Goal: Information Seeking & Learning: Learn about a topic

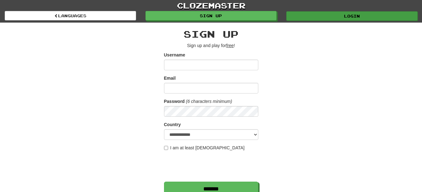
type input "********"
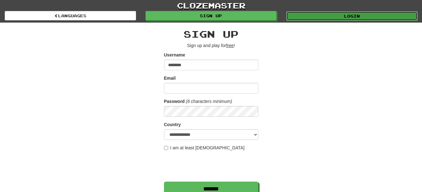
click at [337, 15] on link "Login" at bounding box center [351, 15] width 131 height 9
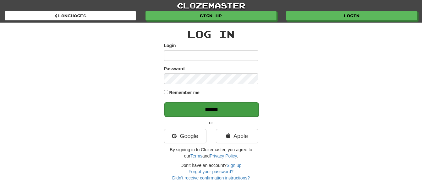
type input "********"
click at [220, 109] on input "******" at bounding box center [211, 109] width 94 height 14
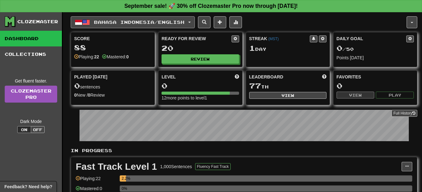
click at [154, 24] on span "Bahasa Indonesia / English" at bounding box center [139, 21] width 91 height 5
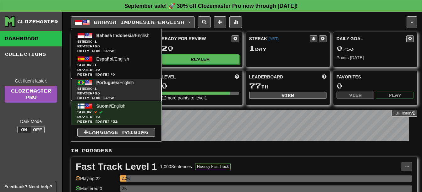
click at [148, 94] on span "Review: 20" at bounding box center [116, 93] width 78 height 5
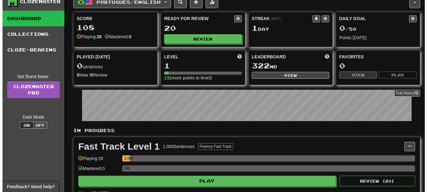
scroll to position [31, 0]
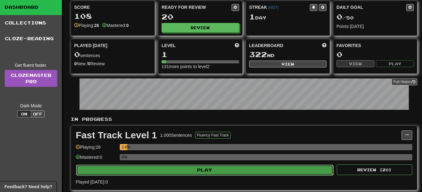
click at [190, 169] on button "Play" at bounding box center [204, 170] width 257 height 11
select select "**"
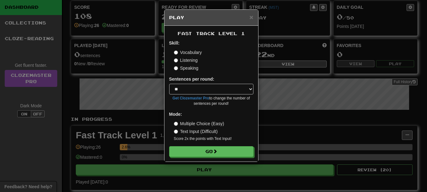
click at [191, 58] on label "Listening" at bounding box center [186, 60] width 24 height 6
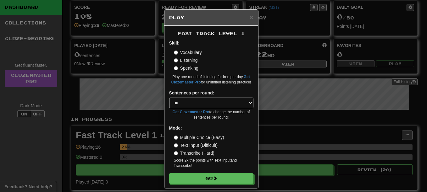
click at [187, 68] on label "Speaking" at bounding box center [186, 68] width 25 height 6
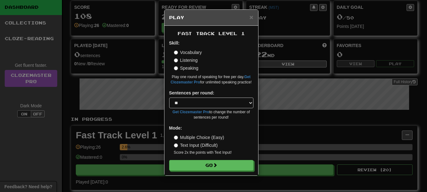
click at [185, 52] on label "Vocabulary" at bounding box center [188, 52] width 28 height 6
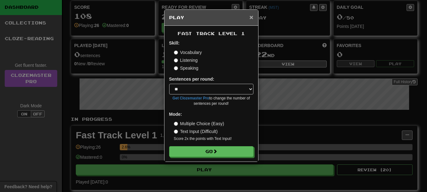
click at [250, 16] on span "×" at bounding box center [251, 17] width 4 height 7
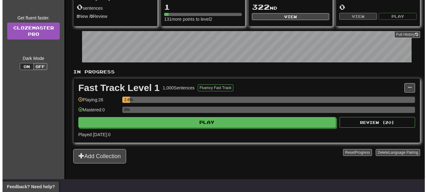
scroll to position [94, 0]
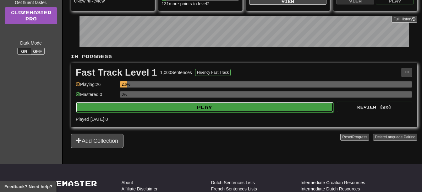
click at [221, 106] on button "Play" at bounding box center [204, 107] width 257 height 11
select select "**"
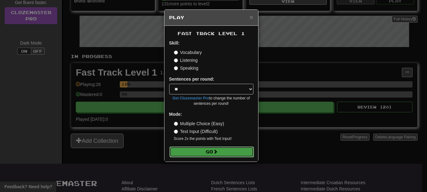
click at [229, 148] on button "Go" at bounding box center [211, 152] width 84 height 11
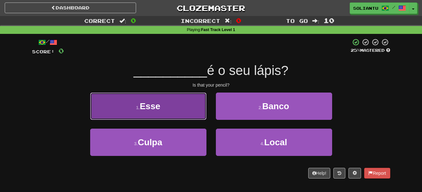
click at [186, 111] on button "1 . Esse" at bounding box center [148, 106] width 116 height 27
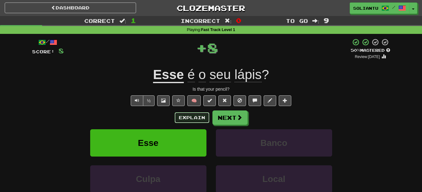
click at [203, 118] on button "Explain" at bounding box center [192, 118] width 35 height 11
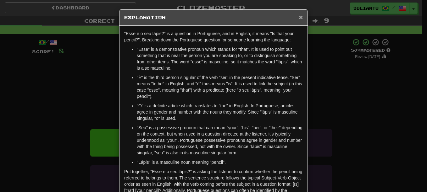
click at [300, 19] on span "×" at bounding box center [301, 17] width 4 height 7
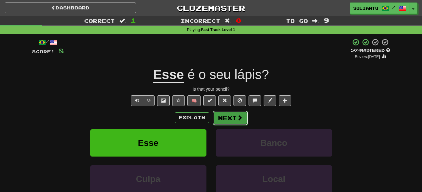
click at [231, 118] on button "Next" at bounding box center [230, 118] width 35 height 14
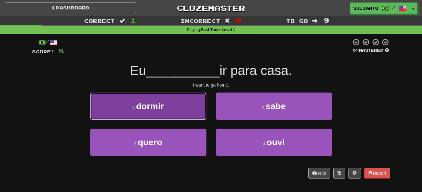
click at [160, 107] on span "dormir" at bounding box center [150, 107] width 28 height 10
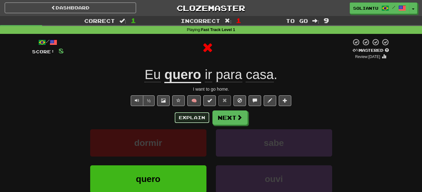
click at [190, 114] on button "Explain" at bounding box center [192, 118] width 35 height 11
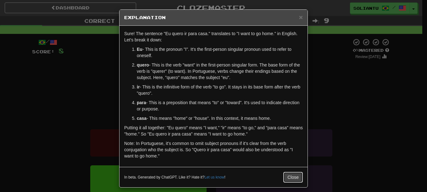
click at [290, 177] on button "Close" at bounding box center [292, 177] width 19 height 11
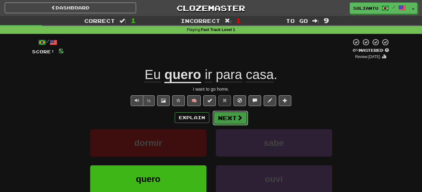
click at [241, 116] on span at bounding box center [240, 118] width 6 height 6
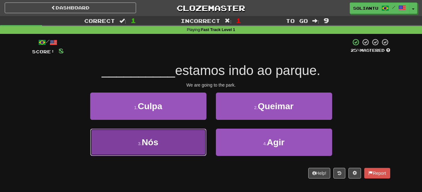
click at [197, 134] on button "3 . Nós" at bounding box center [148, 142] width 116 height 27
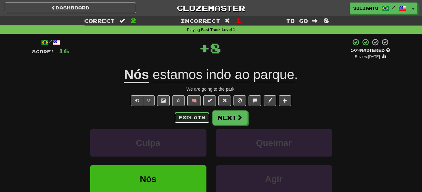
click at [188, 117] on button "Explain" at bounding box center [192, 118] width 35 height 11
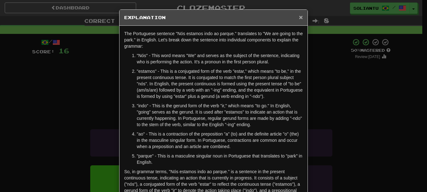
click at [299, 18] on span "×" at bounding box center [301, 17] width 4 height 7
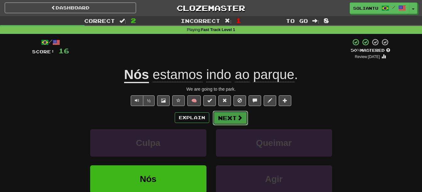
click at [235, 116] on button "Next" at bounding box center [230, 118] width 35 height 14
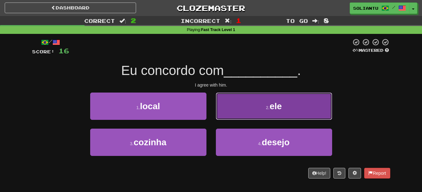
click at [246, 94] on button "2 . ele" at bounding box center [274, 106] width 116 height 27
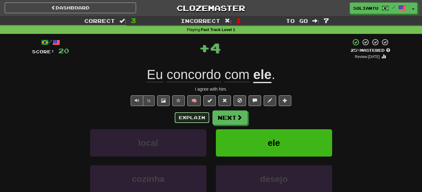
click at [181, 115] on button "Explain" at bounding box center [192, 118] width 35 height 11
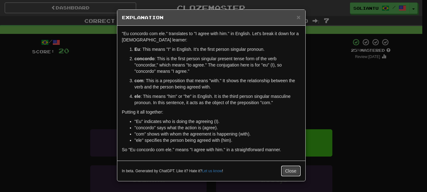
click at [297, 172] on button "Close" at bounding box center [290, 171] width 19 height 11
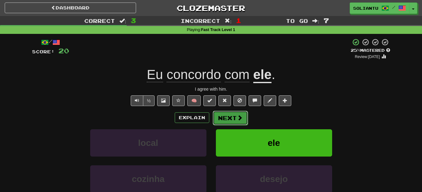
click at [232, 114] on button "Next" at bounding box center [230, 118] width 35 height 14
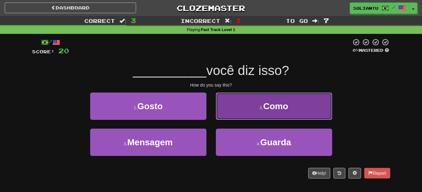
click at [257, 111] on button "2 . Como" at bounding box center [274, 106] width 116 height 27
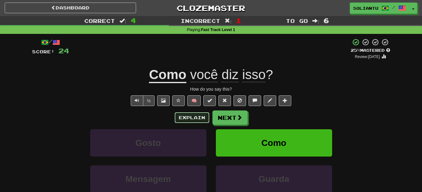
click at [184, 121] on button "Explain" at bounding box center [192, 118] width 35 height 11
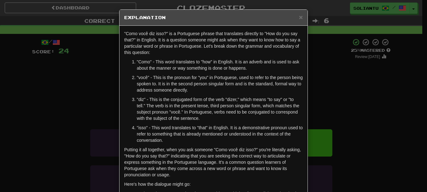
click at [300, 16] on div "× Explanation" at bounding box center [213, 18] width 188 height 16
click at [300, 17] on span "×" at bounding box center [301, 17] width 4 height 7
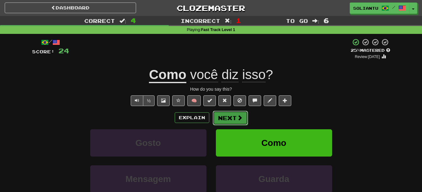
click at [217, 117] on button "Next" at bounding box center [230, 118] width 35 height 14
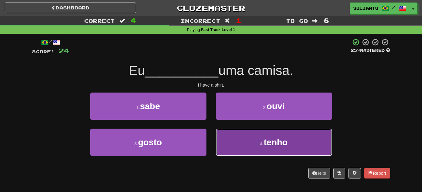
click at [263, 151] on button "4 . tenho" at bounding box center [274, 142] width 116 height 27
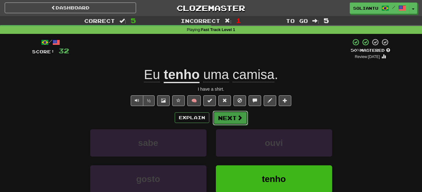
click at [229, 121] on button "Next" at bounding box center [230, 118] width 35 height 14
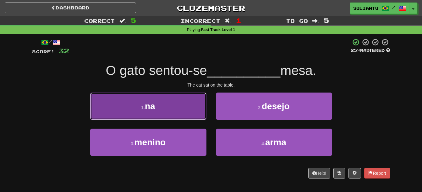
click at [158, 104] on button "1 . na" at bounding box center [148, 106] width 116 height 27
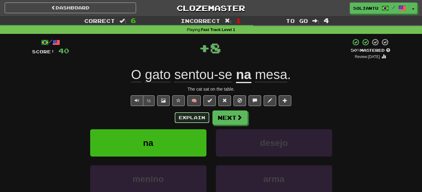
click at [200, 118] on button "Explain" at bounding box center [192, 118] width 35 height 11
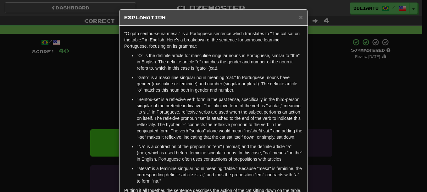
click at [300, 16] on div "× Explanation" at bounding box center [213, 18] width 188 height 16
click at [299, 18] on span "×" at bounding box center [301, 17] width 4 height 7
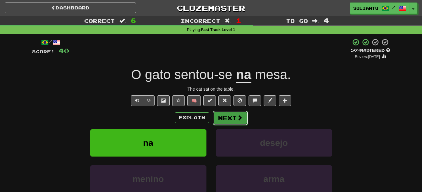
click at [239, 115] on span at bounding box center [240, 118] width 6 height 6
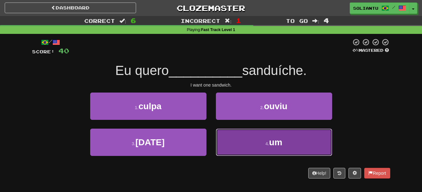
click at [243, 137] on button "4 . um" at bounding box center [274, 142] width 116 height 27
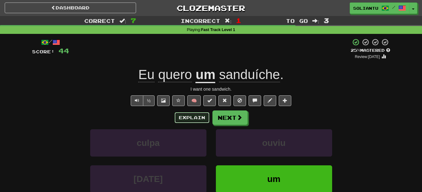
click at [197, 120] on button "Explain" at bounding box center [192, 118] width 35 height 11
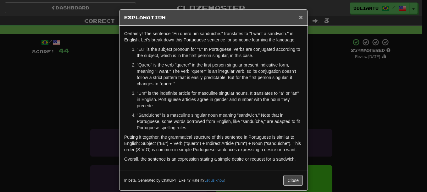
click at [299, 19] on span "×" at bounding box center [301, 17] width 4 height 7
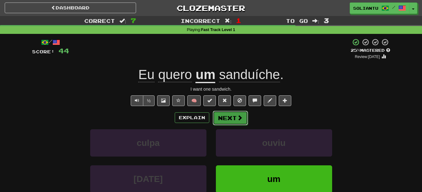
click at [234, 117] on button "Next" at bounding box center [230, 118] width 35 height 14
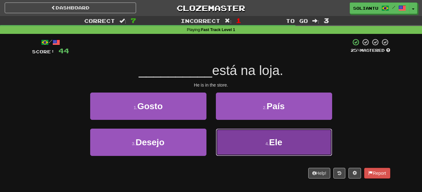
click at [275, 140] on span "Ele" at bounding box center [275, 143] width 13 height 10
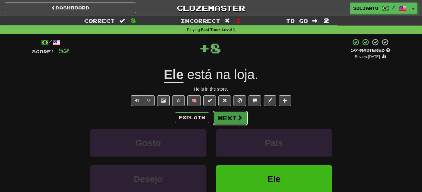
click at [237, 120] on span at bounding box center [240, 118] width 6 height 6
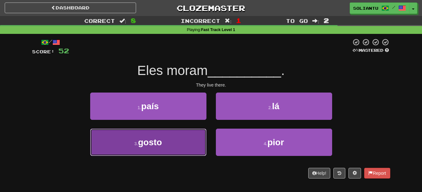
click at [192, 141] on button "3 . gosto" at bounding box center [148, 142] width 116 height 27
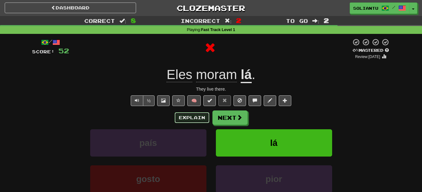
click at [194, 119] on button "Explain" at bounding box center [192, 118] width 35 height 11
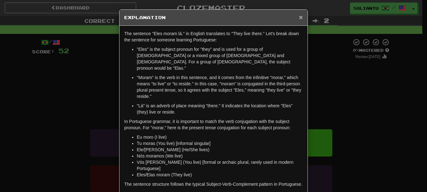
click at [299, 16] on span "×" at bounding box center [301, 17] width 4 height 7
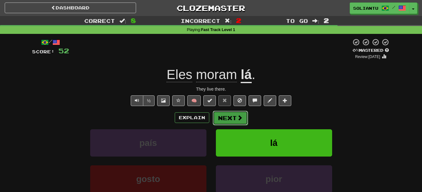
click at [235, 116] on button "Next" at bounding box center [230, 118] width 35 height 14
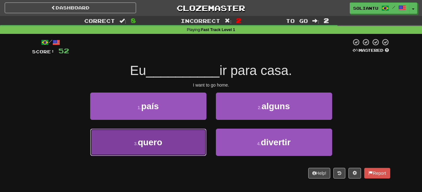
click at [197, 147] on button "3 . quero" at bounding box center [148, 142] width 116 height 27
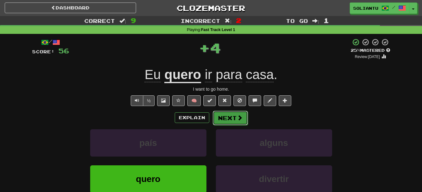
click at [227, 122] on button "Next" at bounding box center [230, 118] width 35 height 14
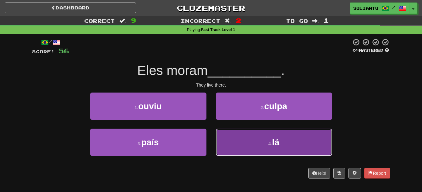
click at [240, 137] on button "4 . lá" at bounding box center [274, 142] width 116 height 27
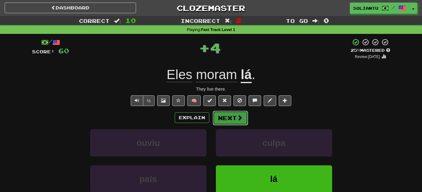
click at [229, 114] on button "Next" at bounding box center [230, 118] width 35 height 14
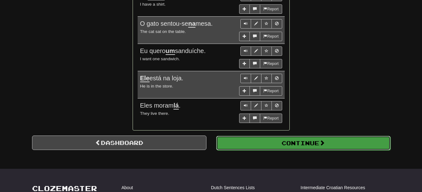
click at [278, 139] on button "Continue" at bounding box center [303, 143] width 174 height 14
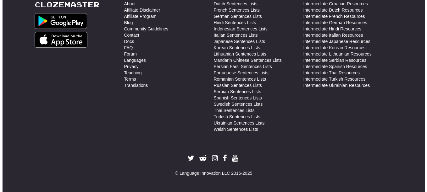
scroll to position [3, 0]
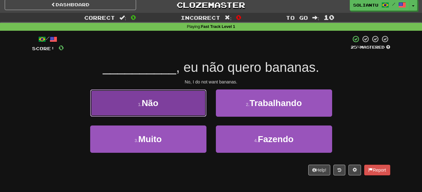
click at [174, 98] on button "1 . Não" at bounding box center [148, 103] width 116 height 27
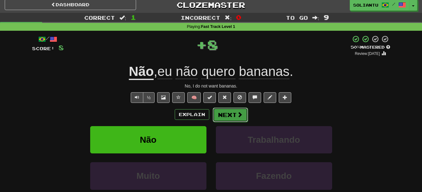
click at [238, 120] on button "Next" at bounding box center [230, 115] width 35 height 14
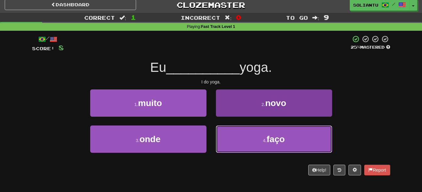
click at [257, 144] on button "4 . faço" at bounding box center [274, 139] width 116 height 27
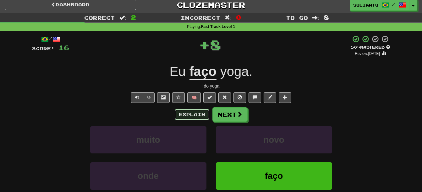
click at [194, 114] on button "Explain" at bounding box center [192, 114] width 35 height 11
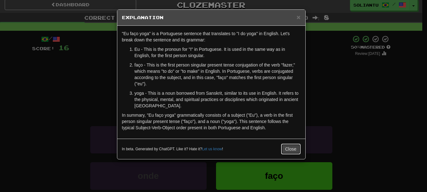
click at [283, 148] on button "Close" at bounding box center [290, 149] width 19 height 11
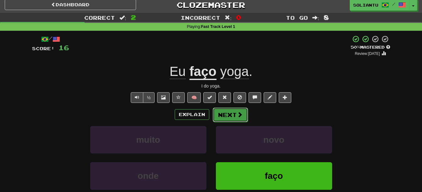
click at [238, 113] on span at bounding box center [240, 115] width 6 height 6
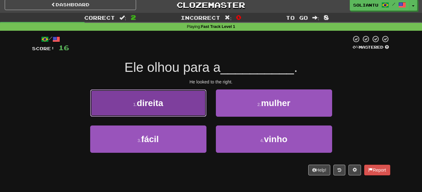
click at [181, 97] on button "1 . direita" at bounding box center [148, 103] width 116 height 27
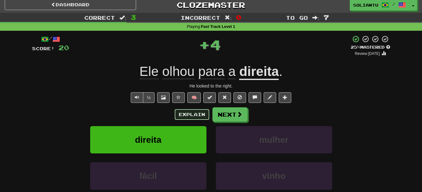
click at [184, 113] on button "Explain" at bounding box center [192, 114] width 35 height 11
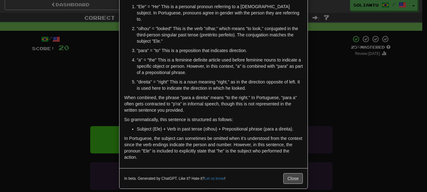
scroll to position [0, 0]
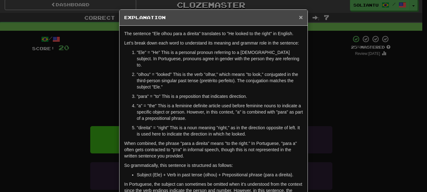
click at [300, 16] on span "×" at bounding box center [301, 17] width 4 height 7
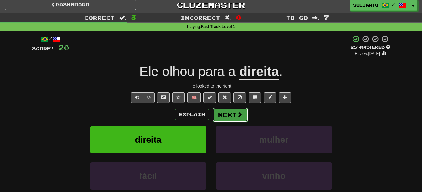
click at [237, 114] on span at bounding box center [240, 115] width 6 height 6
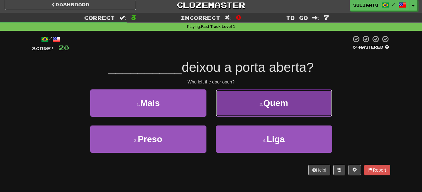
click at [278, 99] on span "Quem" at bounding box center [275, 103] width 25 height 10
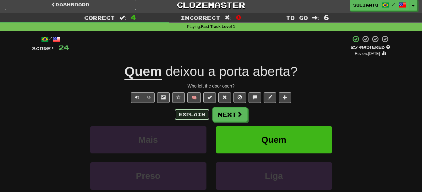
click at [195, 113] on button "Explain" at bounding box center [192, 114] width 35 height 11
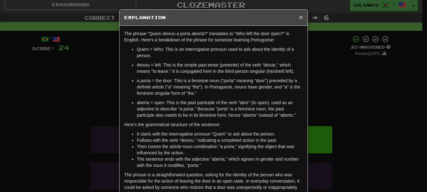
click at [299, 17] on span "×" at bounding box center [301, 17] width 4 height 7
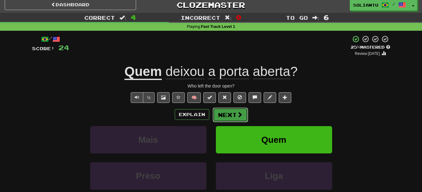
click at [234, 111] on button "Next" at bounding box center [230, 115] width 35 height 14
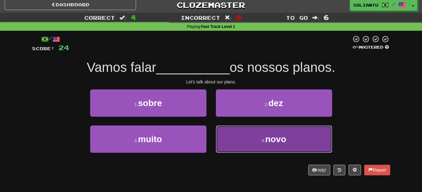
click at [245, 140] on button "4 . novo" at bounding box center [274, 139] width 116 height 27
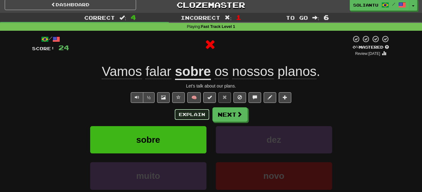
click at [202, 117] on button "Explain" at bounding box center [192, 114] width 35 height 11
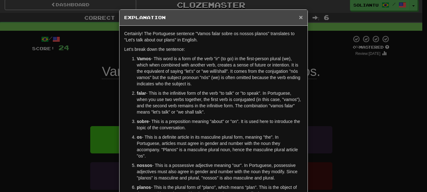
click at [299, 18] on span "×" at bounding box center [301, 17] width 4 height 7
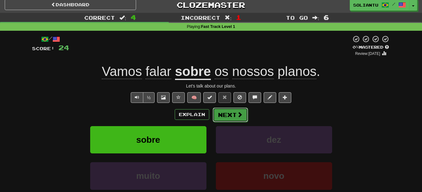
click at [242, 114] on span at bounding box center [240, 115] width 6 height 6
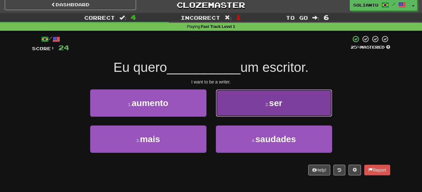
click at [247, 103] on button "2 . ser" at bounding box center [274, 103] width 116 height 27
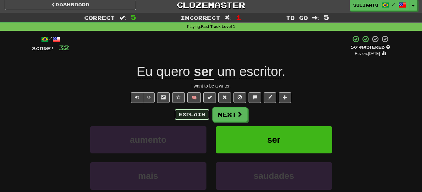
click at [208, 113] on button "Explain" at bounding box center [192, 114] width 35 height 11
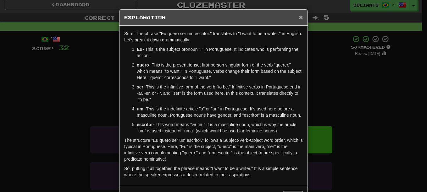
click at [299, 16] on span "×" at bounding box center [301, 17] width 4 height 7
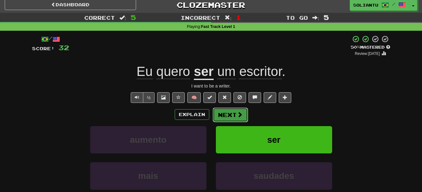
click at [235, 117] on button "Next" at bounding box center [230, 115] width 35 height 14
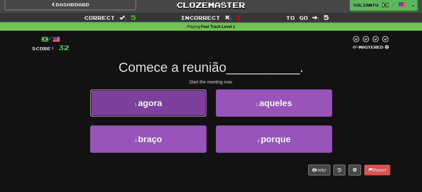
click at [188, 105] on button "1 . agora" at bounding box center [148, 103] width 116 height 27
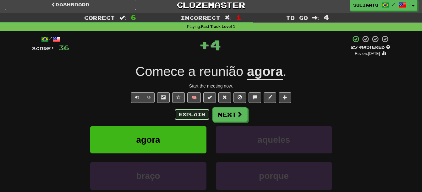
click at [201, 114] on button "Explain" at bounding box center [192, 114] width 35 height 11
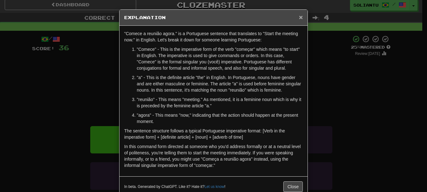
click at [299, 16] on span "×" at bounding box center [301, 17] width 4 height 7
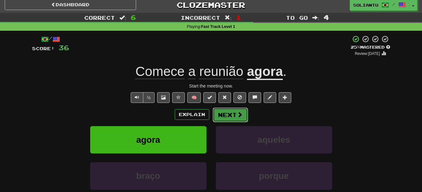
click at [239, 113] on span at bounding box center [240, 115] width 6 height 6
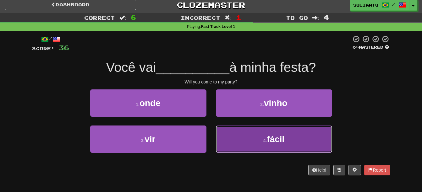
click at [271, 136] on span "fácil" at bounding box center [276, 140] width 18 height 10
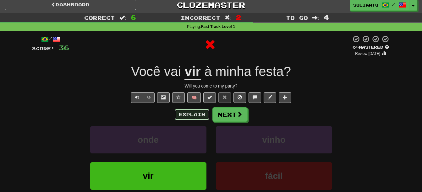
click at [195, 114] on button "Explain" at bounding box center [192, 114] width 35 height 11
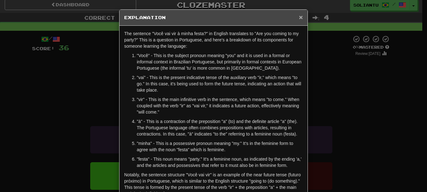
click at [299, 19] on span "×" at bounding box center [301, 17] width 4 height 7
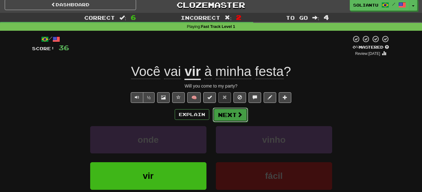
click at [235, 112] on button "Next" at bounding box center [230, 115] width 35 height 14
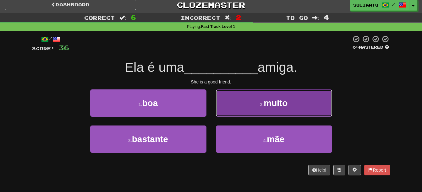
click at [260, 101] on button "2 . muito" at bounding box center [274, 103] width 116 height 27
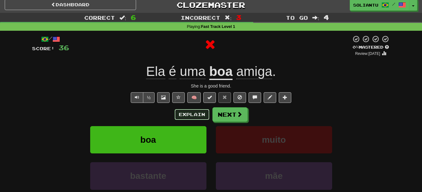
click at [194, 117] on button "Explain" at bounding box center [192, 114] width 35 height 11
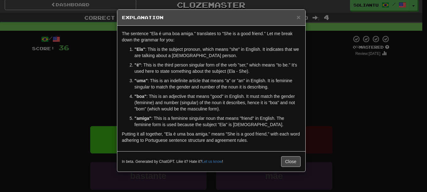
click at [302, 161] on div "In beta. Generated by ChatGPT. Like it? Hate it? Let us know ! Close" at bounding box center [211, 161] width 188 height 20
click at [298, 161] on button "Close" at bounding box center [290, 162] width 19 height 11
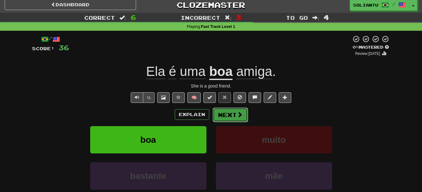
click at [234, 112] on button "Next" at bounding box center [230, 115] width 35 height 14
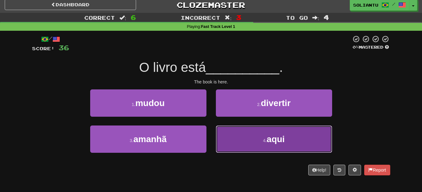
click at [245, 132] on button "4 . aqui" at bounding box center [274, 139] width 116 height 27
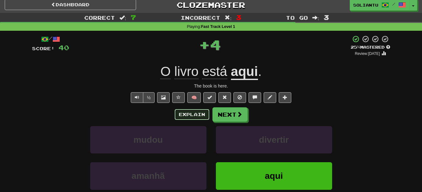
click at [193, 115] on button "Explain" at bounding box center [192, 114] width 35 height 11
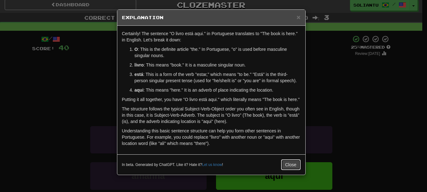
click at [284, 162] on button "Close" at bounding box center [290, 165] width 19 height 11
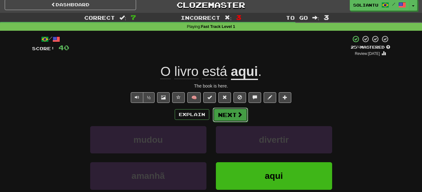
click at [233, 113] on button "Next" at bounding box center [230, 115] width 35 height 14
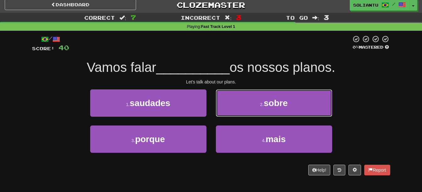
click at [233, 113] on button "2 . sobre" at bounding box center [274, 103] width 116 height 27
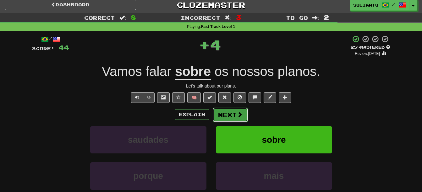
click at [231, 109] on button "Next" at bounding box center [230, 115] width 35 height 14
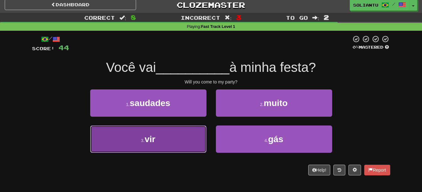
click at [168, 135] on button "3 . vir" at bounding box center [148, 139] width 116 height 27
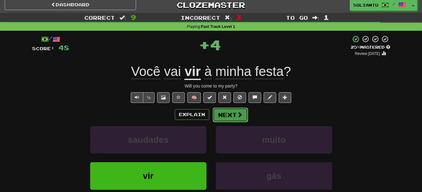
click at [236, 110] on button "Next" at bounding box center [230, 115] width 35 height 14
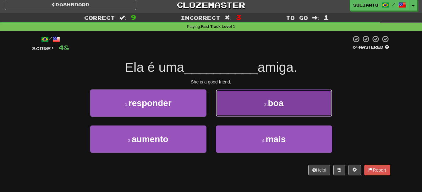
click at [250, 97] on button "2 . boa" at bounding box center [274, 103] width 116 height 27
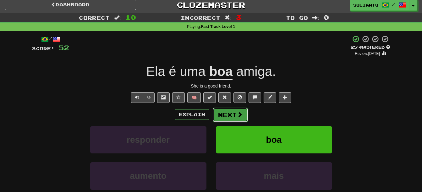
click at [229, 117] on button "Next" at bounding box center [230, 115] width 35 height 14
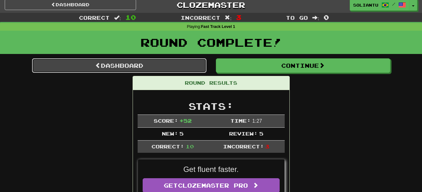
click at [183, 62] on link "Dashboard" at bounding box center [119, 65] width 174 height 14
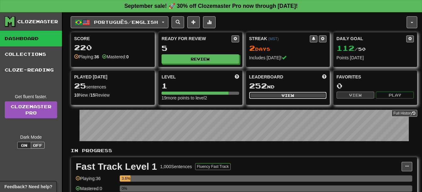
click at [283, 96] on button "View" at bounding box center [287, 95] width 77 height 7
select select "**********"
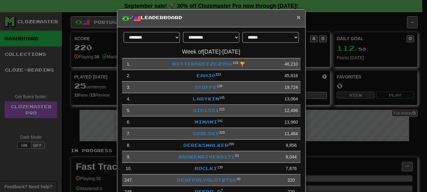
click at [297, 15] on span "×" at bounding box center [298, 17] width 4 height 7
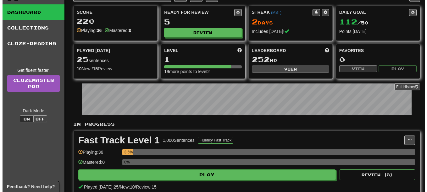
scroll to position [157, 0]
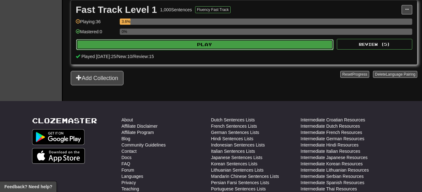
click at [201, 45] on button "Play" at bounding box center [204, 44] width 257 height 11
select select "**"
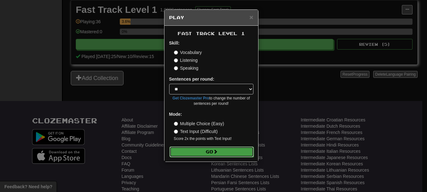
click at [211, 154] on button "Go" at bounding box center [211, 152] width 84 height 11
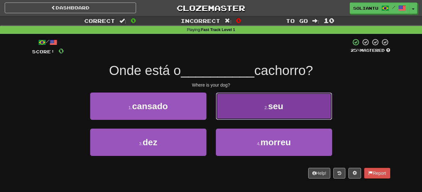
click at [265, 103] on button "2 . seu" at bounding box center [274, 106] width 116 height 27
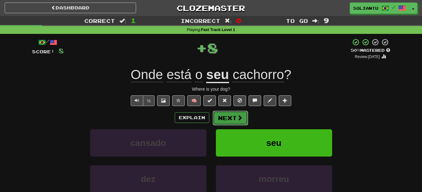
click at [224, 119] on button "Next" at bounding box center [230, 118] width 35 height 14
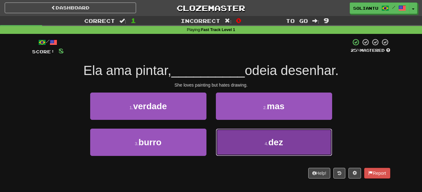
click at [262, 141] on button "4 . dez" at bounding box center [274, 142] width 116 height 27
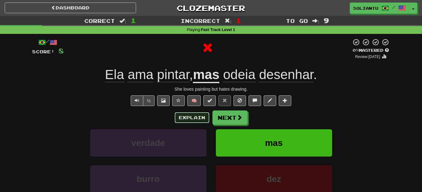
click at [195, 120] on button "Explain" at bounding box center [192, 118] width 35 height 11
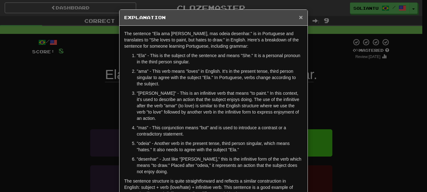
click at [299, 19] on span "×" at bounding box center [301, 17] width 4 height 7
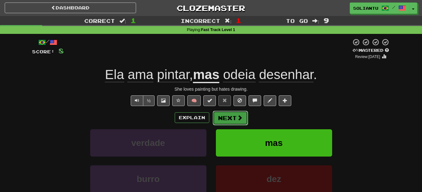
click at [238, 117] on span at bounding box center [240, 118] width 6 height 6
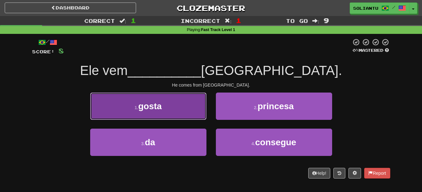
click at [184, 98] on button "1 . gosta" at bounding box center [148, 106] width 116 height 27
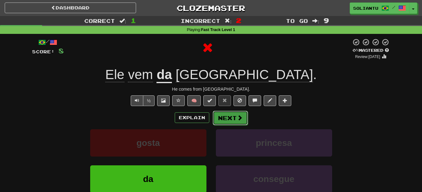
click at [223, 116] on button "Next" at bounding box center [230, 118] width 35 height 14
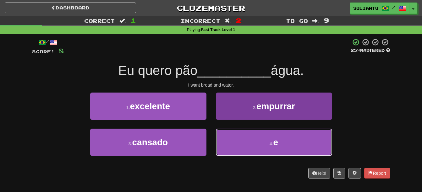
click at [247, 143] on button "4 . e" at bounding box center [274, 142] width 116 height 27
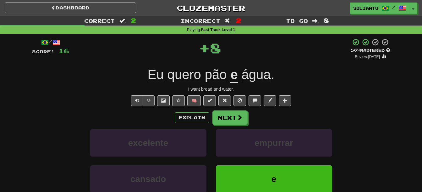
click at [225, 110] on div "/ Score: 16 + 8 50 % Mastered Review: 2025-09-28 Eu quero pão e água . I want b…" at bounding box center [211, 131] width 358 height 187
click at [225, 117] on button "Next" at bounding box center [230, 118] width 35 height 14
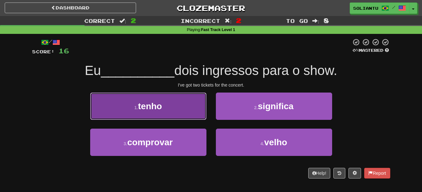
click at [155, 102] on span "tenho" at bounding box center [150, 107] width 24 height 10
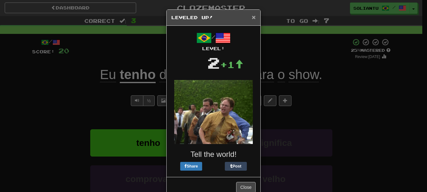
click at [252, 16] on span "×" at bounding box center [254, 17] width 4 height 7
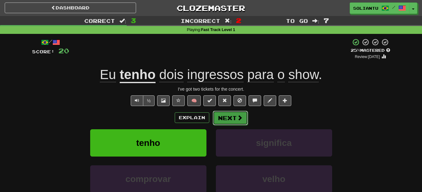
click at [234, 115] on button "Next" at bounding box center [230, 118] width 35 height 14
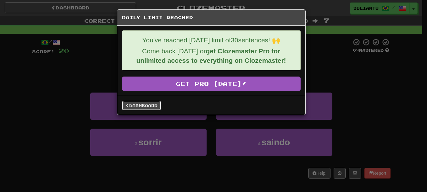
click at [152, 106] on link "Dashboard" at bounding box center [141, 105] width 39 height 9
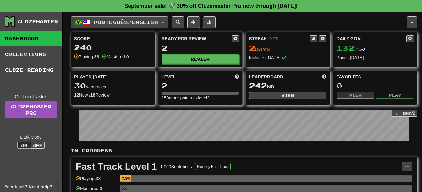
click at [141, 19] on button "Português / English" at bounding box center [120, 22] width 98 height 12
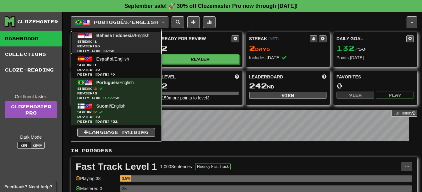
click at [140, 46] on span "Review: 20" at bounding box center [116, 46] width 78 height 5
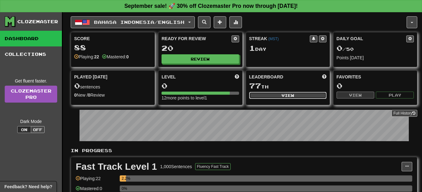
click at [279, 94] on button "View" at bounding box center [287, 95] width 77 height 7
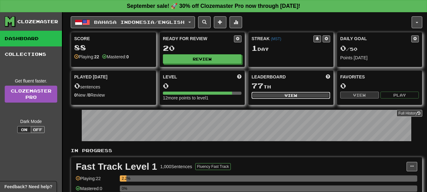
select select "**********"
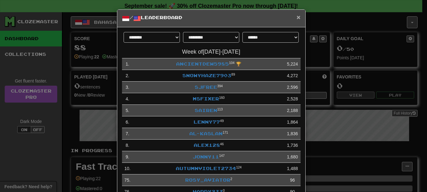
click at [296, 18] on span "×" at bounding box center [298, 17] width 4 height 7
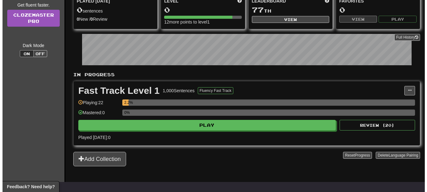
scroll to position [126, 0]
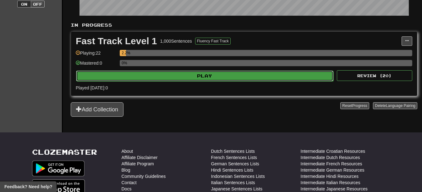
click at [168, 78] on button "Play" at bounding box center [204, 76] width 257 height 11
select select "**"
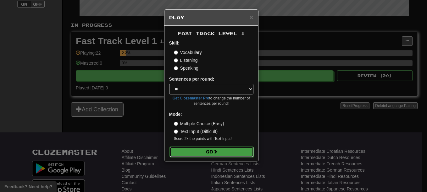
click at [220, 149] on button "Go" at bounding box center [211, 152] width 84 height 11
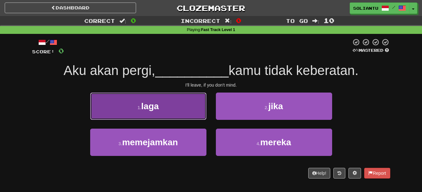
click at [167, 105] on button "1 . laga" at bounding box center [148, 106] width 116 height 27
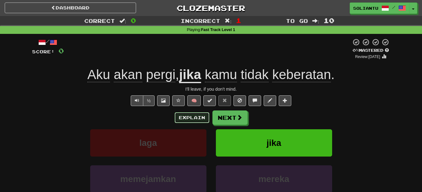
click at [195, 121] on button "Explain" at bounding box center [192, 118] width 35 height 11
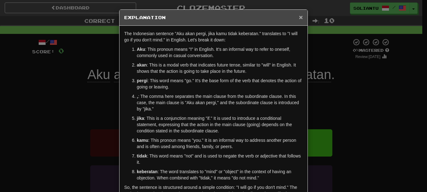
click at [299, 18] on span "×" at bounding box center [301, 17] width 4 height 7
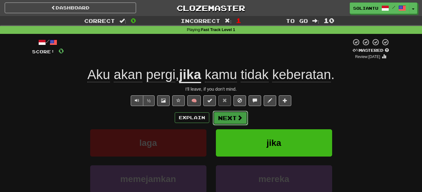
click at [228, 116] on button "Next" at bounding box center [230, 118] width 35 height 14
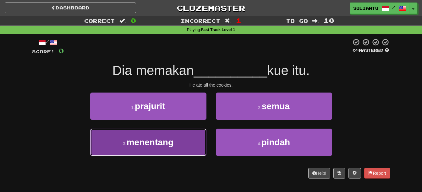
click at [176, 140] on button "3 . menentang" at bounding box center [148, 142] width 116 height 27
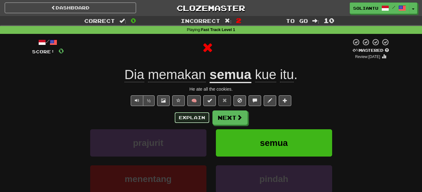
click at [186, 119] on button "Explain" at bounding box center [192, 118] width 35 height 11
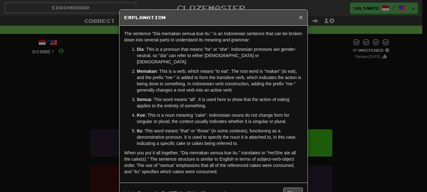
click at [300, 17] on span "×" at bounding box center [301, 17] width 4 height 7
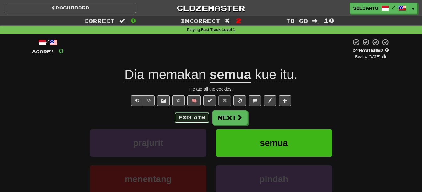
click at [196, 116] on button "Explain" at bounding box center [192, 118] width 35 height 11
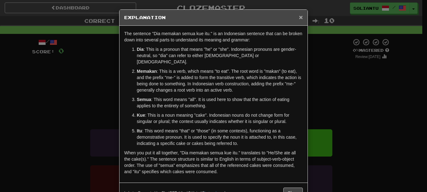
click at [299, 18] on span "×" at bounding box center [301, 17] width 4 height 7
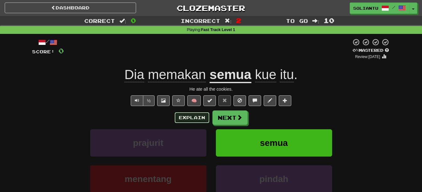
click at [193, 118] on button "Explain" at bounding box center [192, 118] width 35 height 11
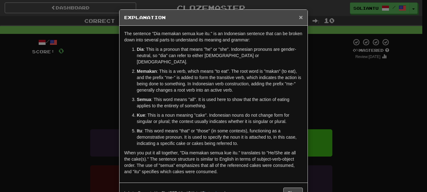
click at [299, 19] on span "×" at bounding box center [301, 17] width 4 height 7
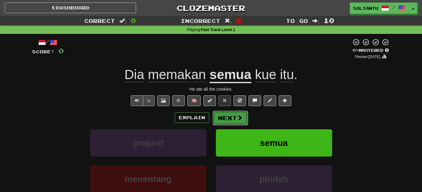
click at [239, 119] on span at bounding box center [240, 118] width 6 height 6
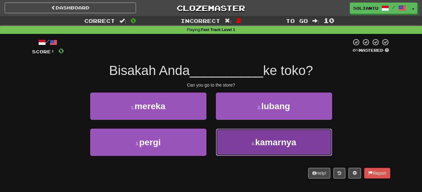
click at [251, 142] on small "4 ." at bounding box center [253, 143] width 4 height 5
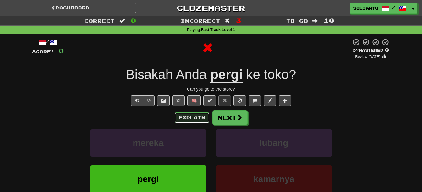
click at [202, 120] on button "Explain" at bounding box center [192, 118] width 35 height 11
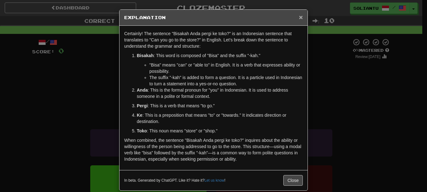
click at [299, 20] on span "×" at bounding box center [301, 17] width 4 height 7
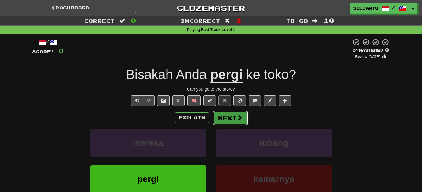
click at [234, 115] on button "Next" at bounding box center [230, 118] width 35 height 14
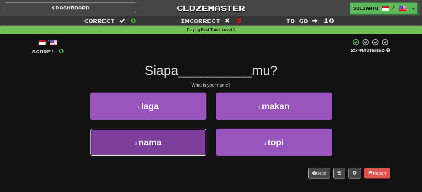
click at [178, 135] on button "3 . nama" at bounding box center [148, 142] width 116 height 27
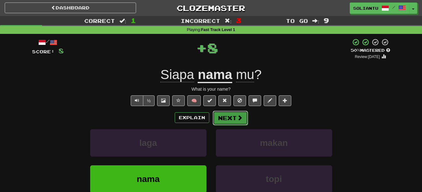
click at [241, 120] on span at bounding box center [240, 118] width 6 height 6
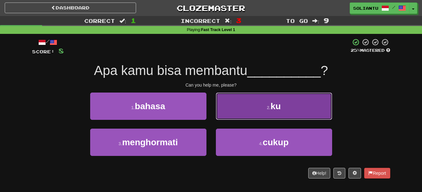
click at [293, 115] on button "2 . ku" at bounding box center [274, 106] width 116 height 27
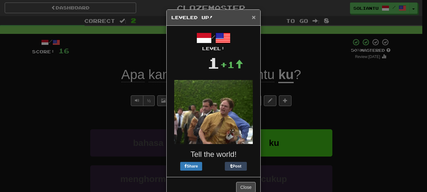
click at [252, 14] on span "×" at bounding box center [254, 17] width 4 height 7
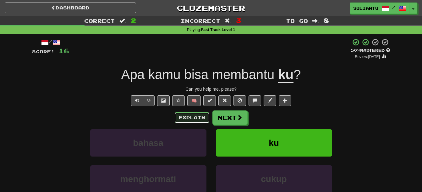
click at [195, 119] on button "Explain" at bounding box center [192, 118] width 35 height 11
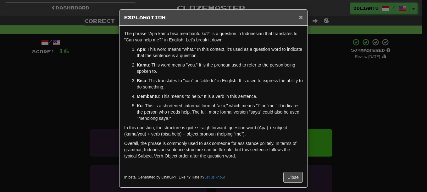
click at [299, 15] on span "×" at bounding box center [301, 17] width 4 height 7
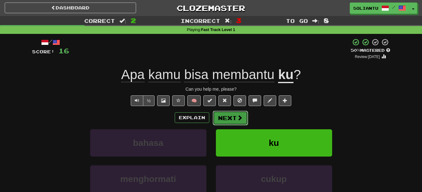
click at [229, 111] on button "Next" at bounding box center [230, 118] width 35 height 14
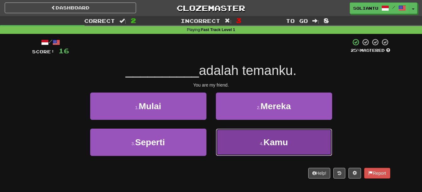
click at [276, 136] on button "4 . Kamu" at bounding box center [274, 142] width 116 height 27
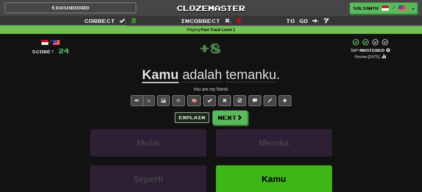
click at [198, 121] on button "Explain" at bounding box center [192, 118] width 35 height 11
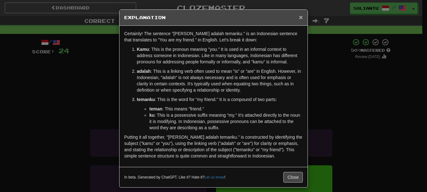
click at [299, 15] on span "×" at bounding box center [301, 17] width 4 height 7
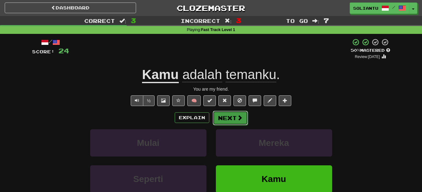
click at [234, 122] on button "Next" at bounding box center [230, 118] width 35 height 14
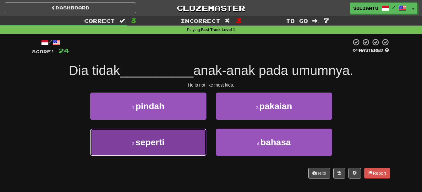
click at [196, 149] on button "3 . seperti" at bounding box center [148, 142] width 116 height 27
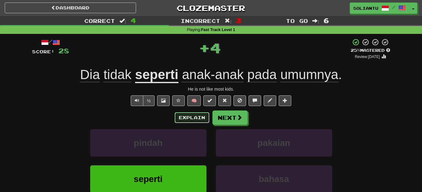
click at [196, 120] on button "Explain" at bounding box center [192, 118] width 35 height 11
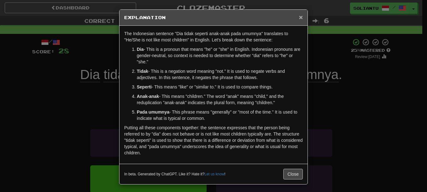
click at [299, 17] on span "×" at bounding box center [301, 17] width 4 height 7
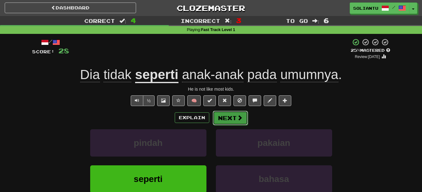
click at [238, 119] on span at bounding box center [240, 118] width 6 height 6
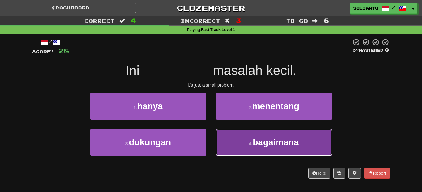
click at [278, 151] on button "4 . bagaimana" at bounding box center [274, 142] width 116 height 27
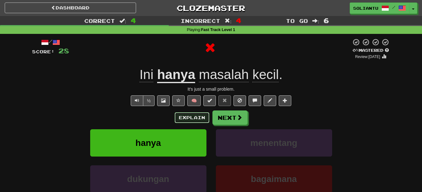
click at [200, 118] on button "Explain" at bounding box center [192, 118] width 35 height 11
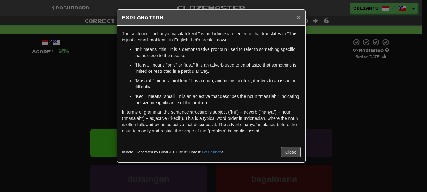
click at [300, 19] on span "×" at bounding box center [298, 17] width 4 height 7
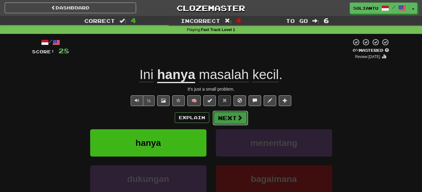
click at [216, 116] on button "Next" at bounding box center [230, 118] width 35 height 14
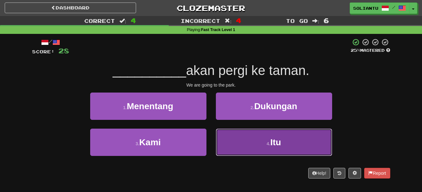
click at [263, 144] on button "4 . Itu" at bounding box center [274, 142] width 116 height 27
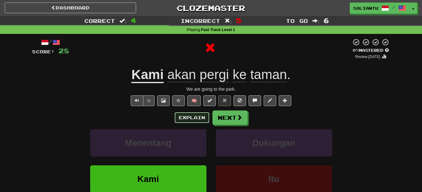
click at [203, 118] on button "Explain" at bounding box center [192, 118] width 35 height 11
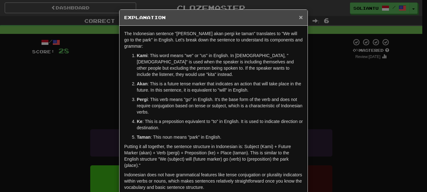
click at [299, 17] on span "×" at bounding box center [301, 17] width 4 height 7
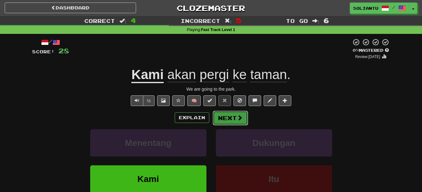
click at [233, 115] on button "Next" at bounding box center [230, 118] width 35 height 14
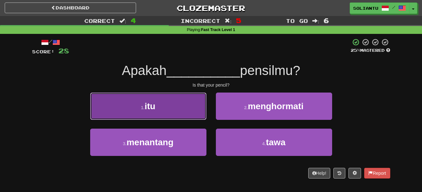
click at [184, 104] on button "1 . itu" at bounding box center [148, 106] width 116 height 27
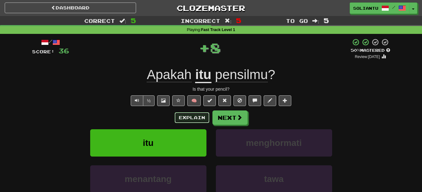
click at [188, 115] on button "Explain" at bounding box center [192, 118] width 35 height 11
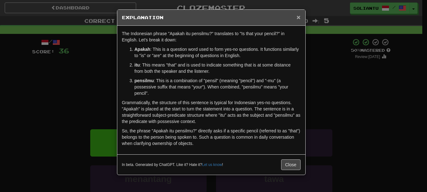
click at [298, 15] on span "×" at bounding box center [298, 17] width 4 height 7
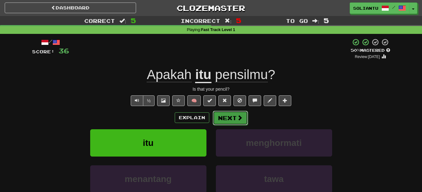
click at [228, 120] on button "Next" at bounding box center [230, 118] width 35 height 14
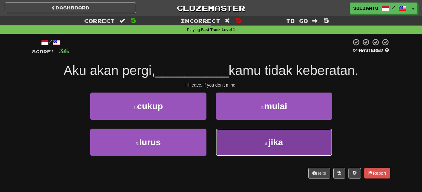
click at [253, 151] on button "4 . jika" at bounding box center [274, 142] width 116 height 27
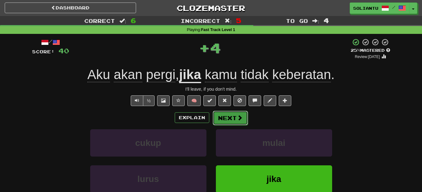
click at [224, 113] on button "Next" at bounding box center [230, 118] width 35 height 14
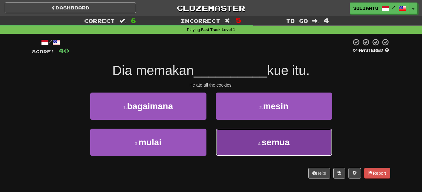
click at [257, 148] on button "4 . semua" at bounding box center [274, 142] width 116 height 27
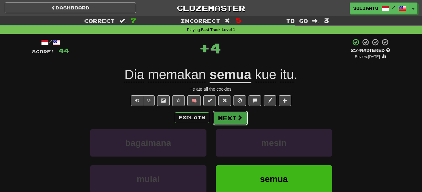
click at [227, 116] on button "Next" at bounding box center [230, 118] width 35 height 14
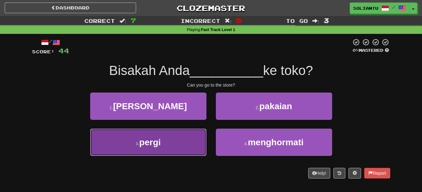
click at [190, 140] on button "3 . pergi" at bounding box center [148, 142] width 116 height 27
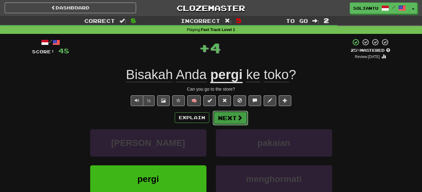
click at [227, 116] on button "Next" at bounding box center [230, 118] width 35 height 14
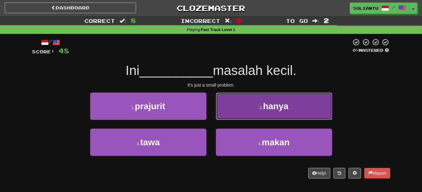
click at [237, 108] on button "2 . hanya" at bounding box center [274, 106] width 116 height 27
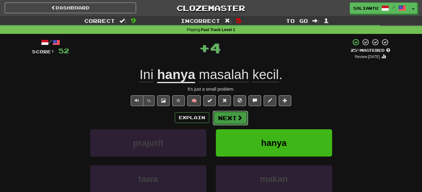
click at [229, 119] on button "Next" at bounding box center [230, 118] width 35 height 14
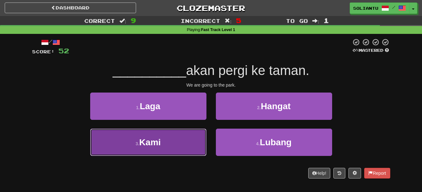
click at [193, 142] on button "3 . Kami" at bounding box center [148, 142] width 116 height 27
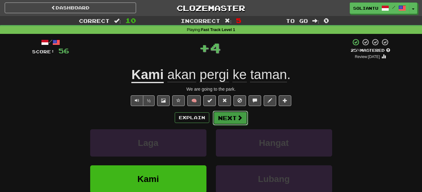
click at [231, 118] on button "Next" at bounding box center [230, 118] width 35 height 14
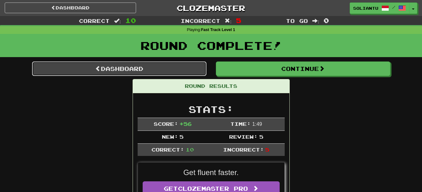
click at [98, 69] on span at bounding box center [98, 69] width 6 height 6
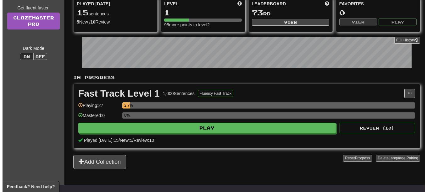
scroll to position [94, 0]
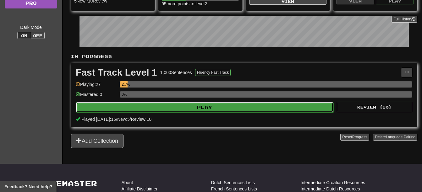
click at [234, 106] on button "Play" at bounding box center [204, 107] width 257 height 11
select select "**"
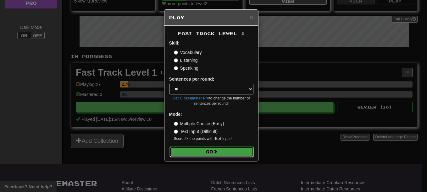
click at [237, 151] on button "Go" at bounding box center [211, 152] width 84 height 11
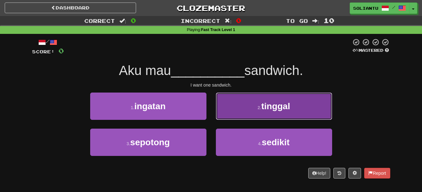
click at [319, 105] on button "2 . tinggal" at bounding box center [274, 106] width 116 height 27
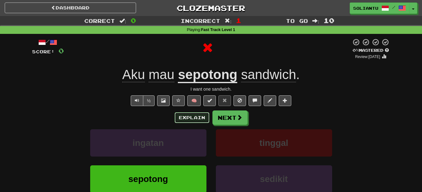
click at [193, 118] on button "Explain" at bounding box center [192, 118] width 35 height 11
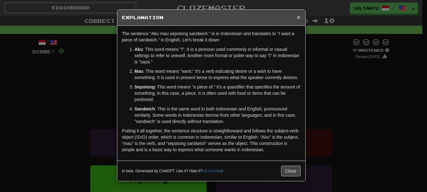
click at [297, 17] on span "×" at bounding box center [298, 17] width 4 height 7
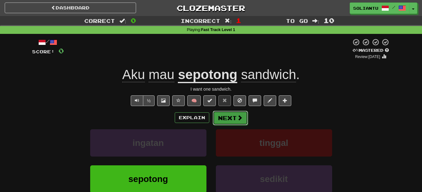
click at [238, 116] on span at bounding box center [240, 118] width 6 height 6
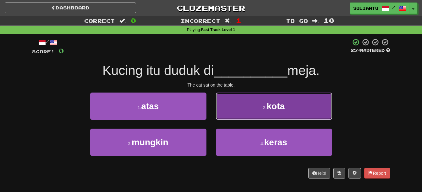
click at [258, 102] on button "2 . kota" at bounding box center [274, 106] width 116 height 27
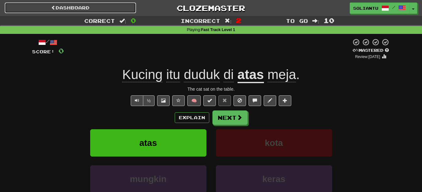
click at [103, 7] on link "Dashboard" at bounding box center [70, 8] width 131 height 11
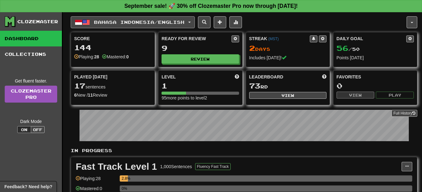
click at [119, 24] on span "Bahasa Indonesia / English" at bounding box center [139, 21] width 91 height 5
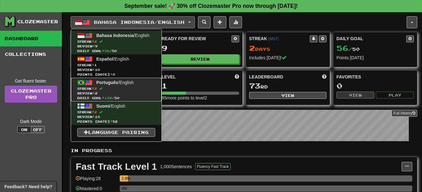
click at [142, 90] on span "Streak: 2" at bounding box center [116, 88] width 78 height 5
